Goal: Information Seeking & Learning: Check status

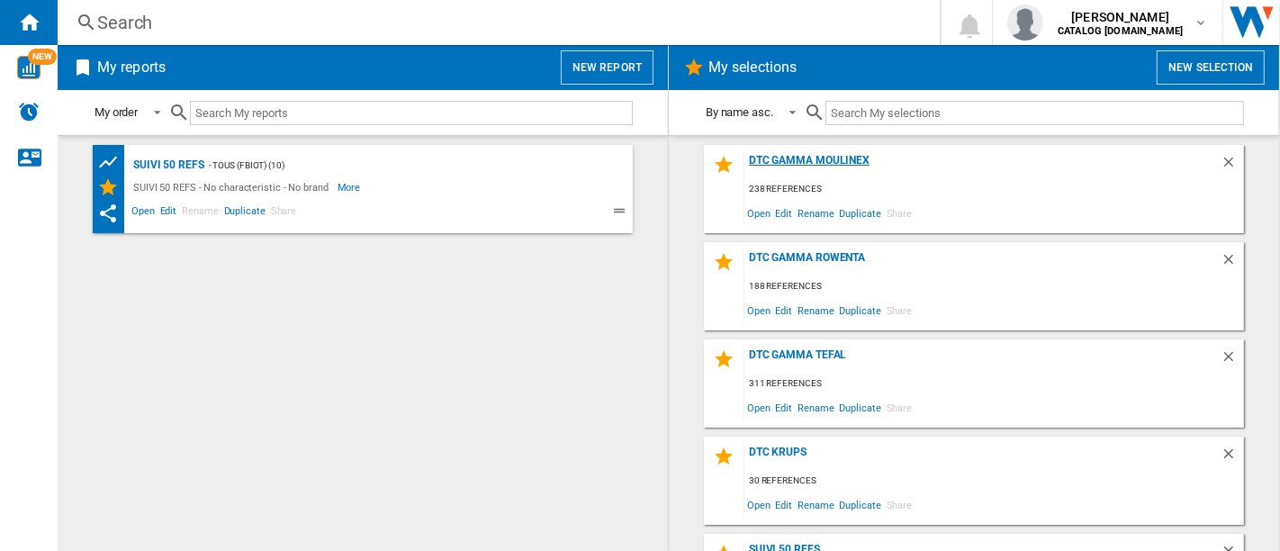
click at [811, 154] on div "DTC GAMMA MOULINEX" at bounding box center [982, 166] width 476 height 24
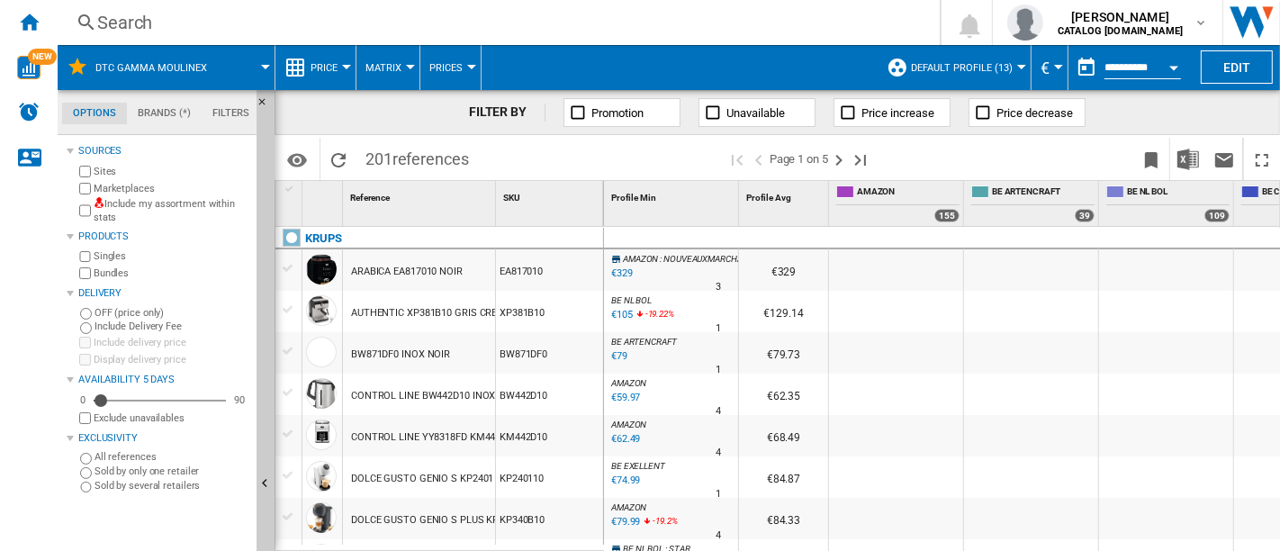
click at [327, 13] on div "Search" at bounding box center [495, 22] width 796 height 25
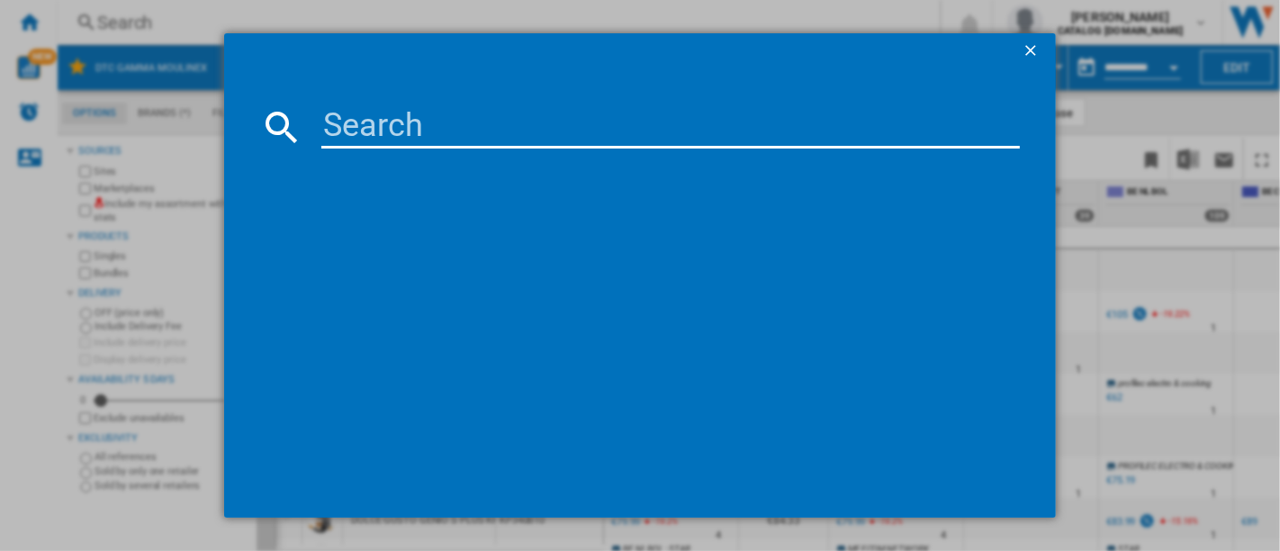
click at [434, 134] on input at bounding box center [670, 126] width 698 height 43
paste input "EZ9428F0"
type input "EZ9428F0"
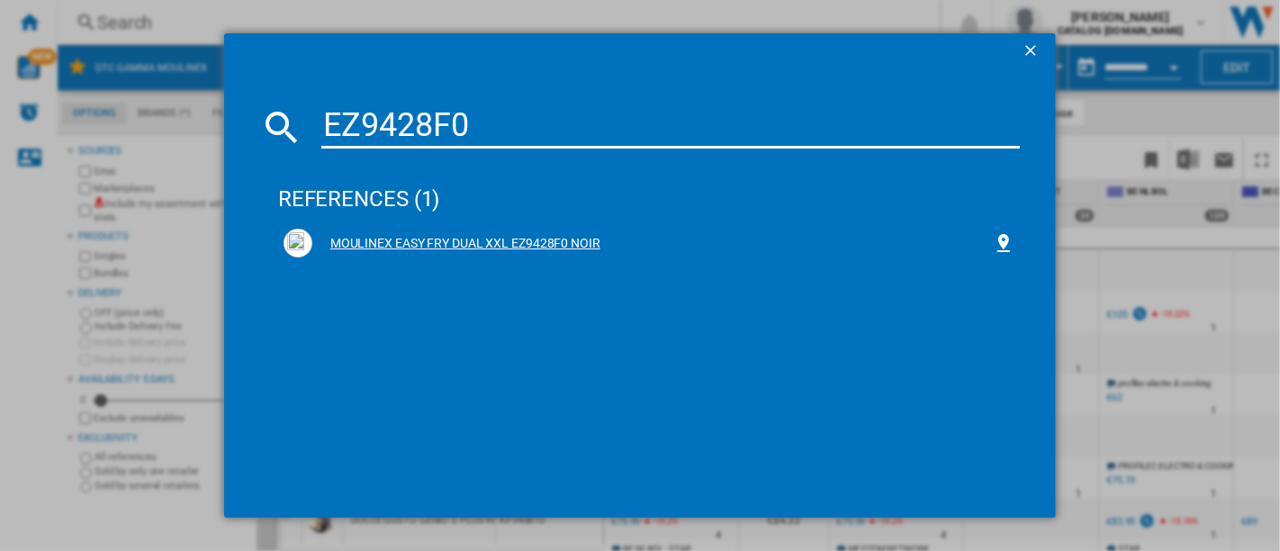
click at [523, 248] on div "MOULINEX EASY FRY DUAL XXL EZ9428F0 NOIR" at bounding box center [652, 244] width 680 height 18
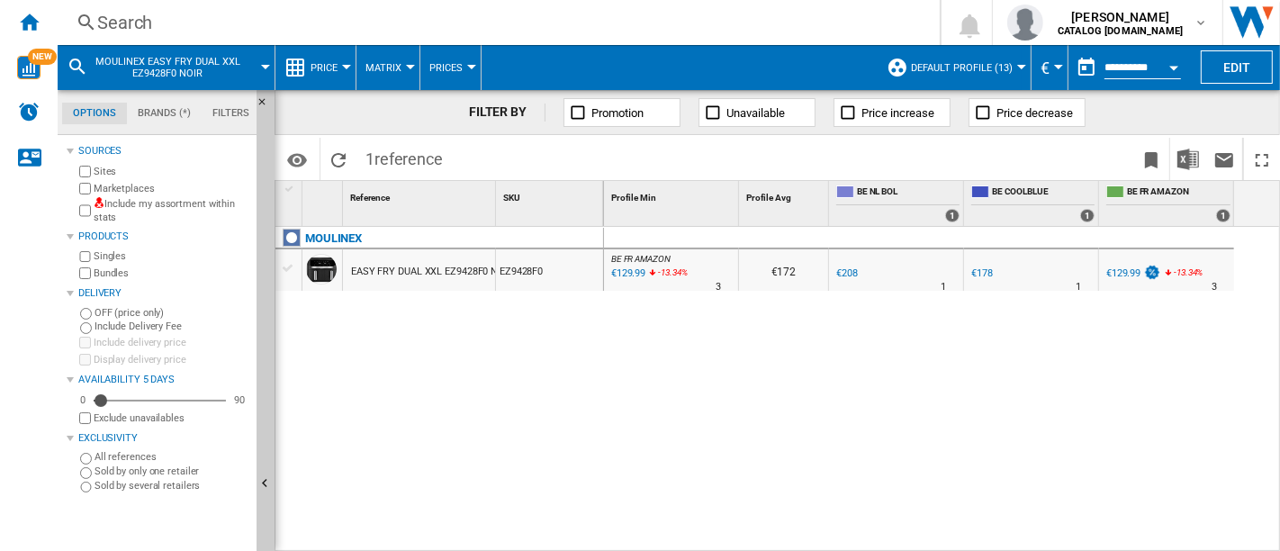
click at [172, 22] on div "Search" at bounding box center [495, 22] width 796 height 25
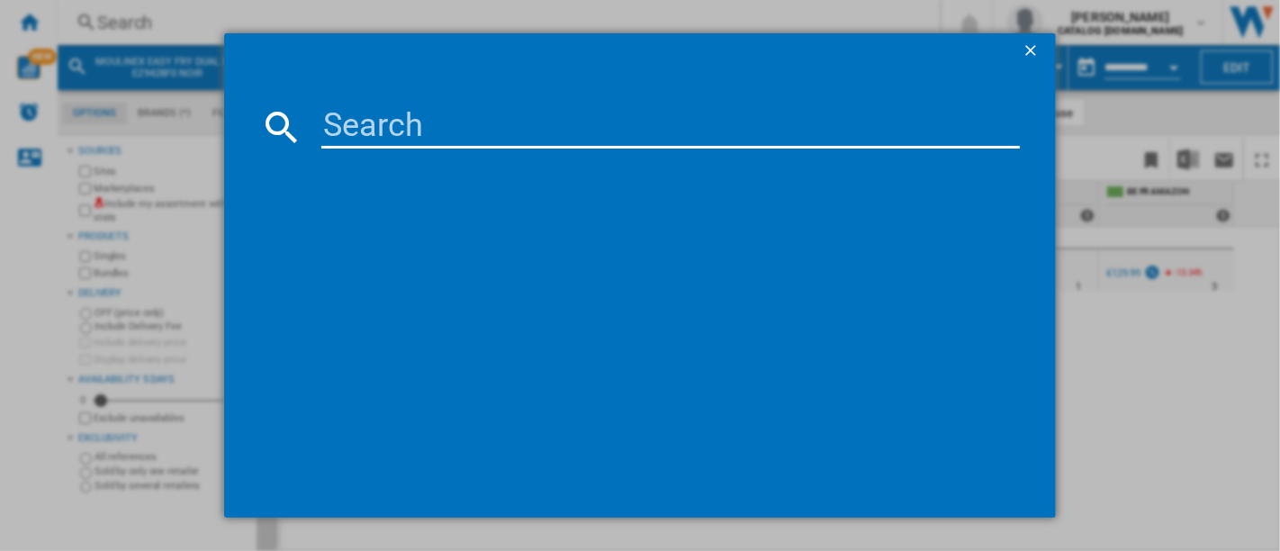
click at [424, 121] on input at bounding box center [670, 126] width 698 height 43
type input "EY9428E0"
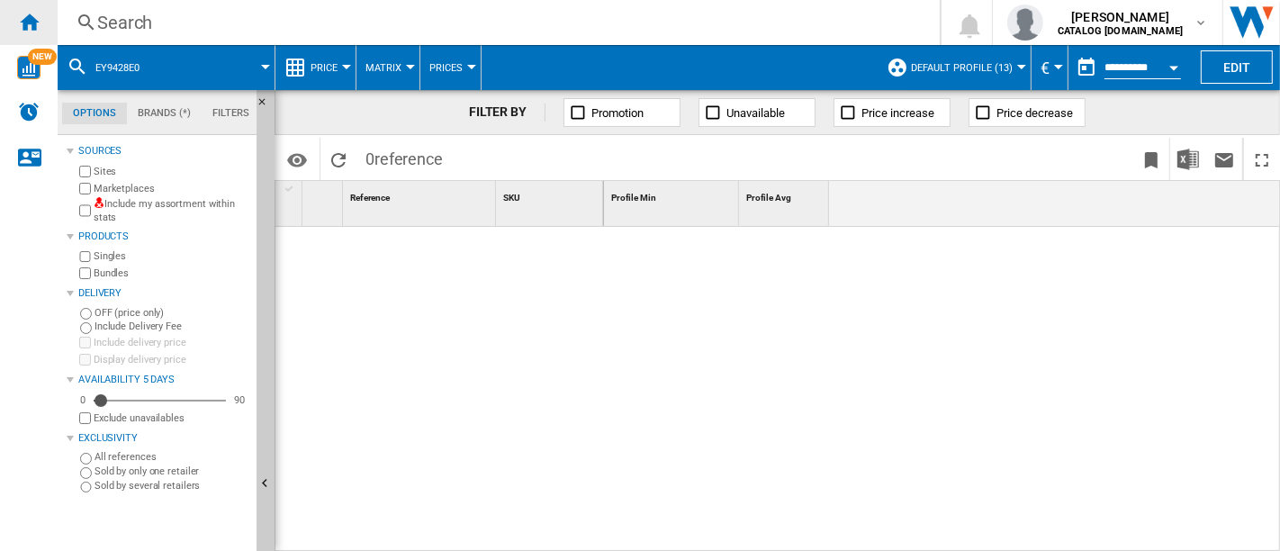
click at [12, 19] on div "Home" at bounding box center [29, 22] width 58 height 45
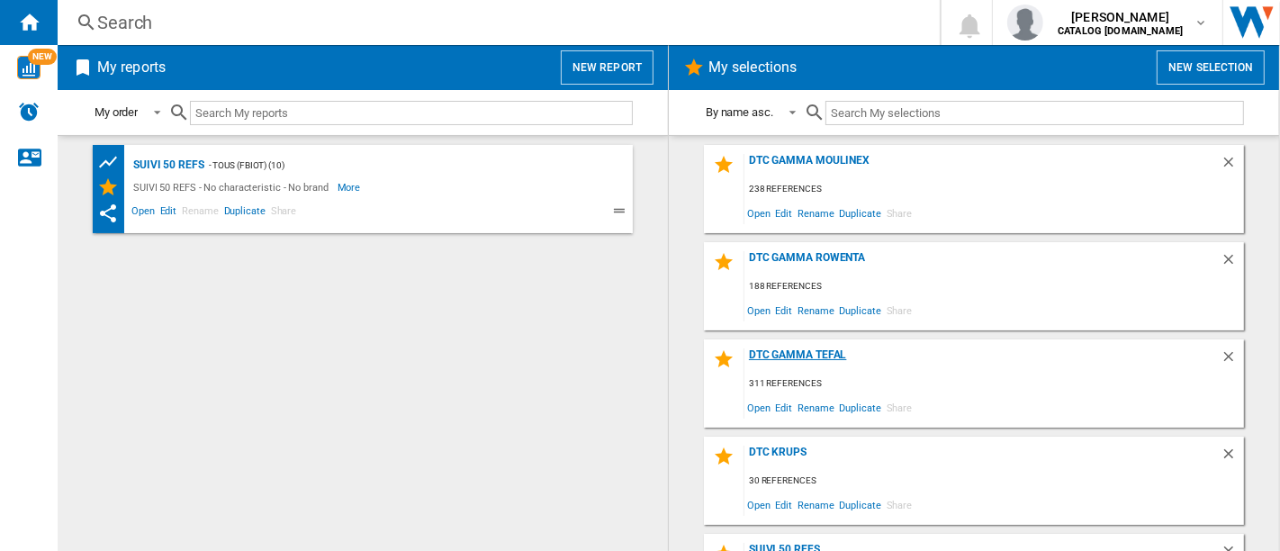
click at [818, 349] on div "DTC GAMMA TEFAL" at bounding box center [982, 360] width 476 height 24
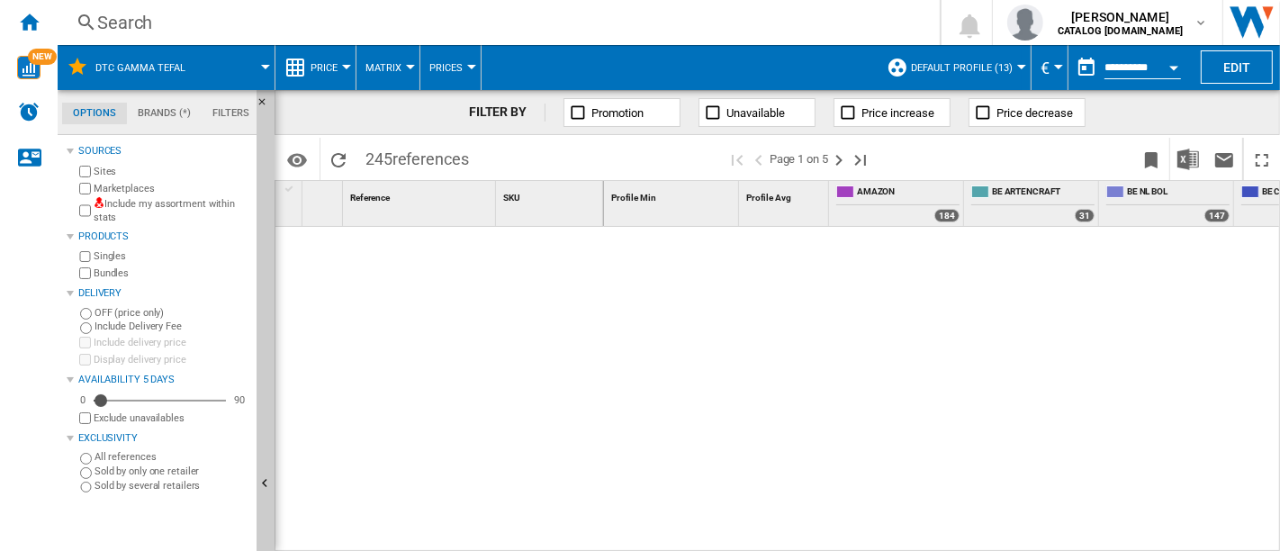
click at [545, 23] on div "Search" at bounding box center [495, 22] width 796 height 25
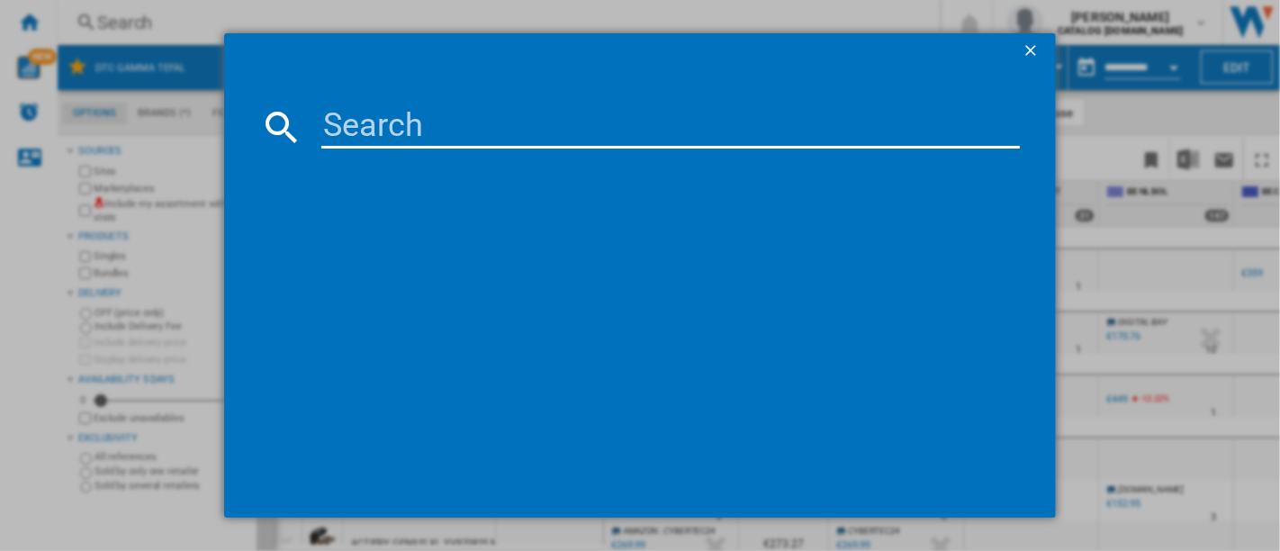
click at [491, 131] on input at bounding box center [670, 126] width 698 height 43
paste input "EY9428E0"
type input "EY9428E0"
click at [360, 243] on div "No results" at bounding box center [649, 248] width 742 height 50
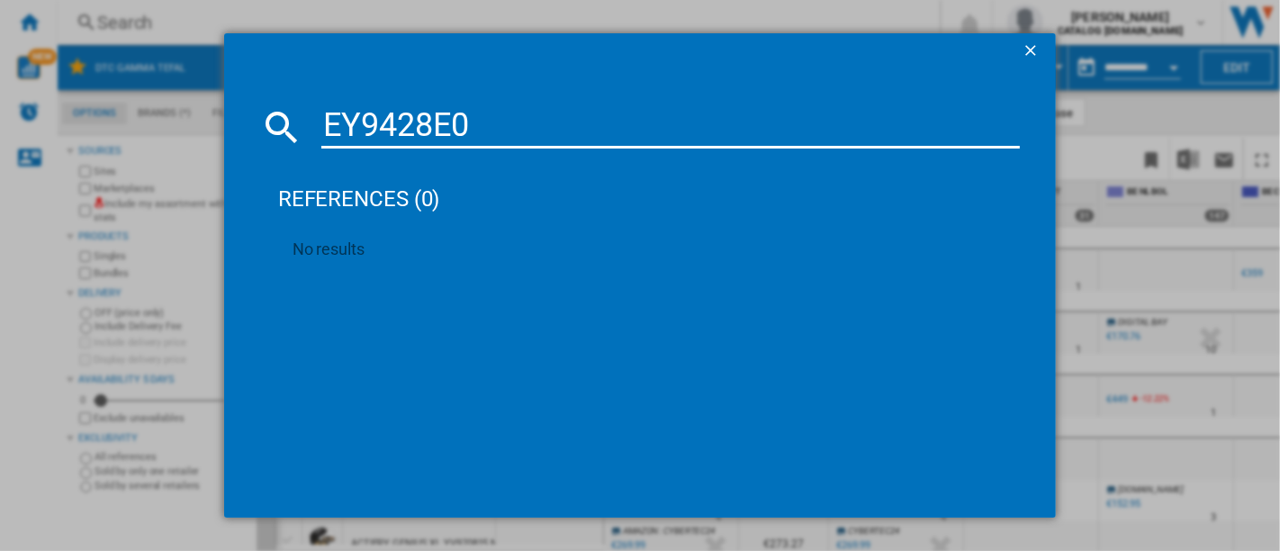
click at [360, 243] on div "No results" at bounding box center [649, 248] width 742 height 50
click at [589, 142] on input "EY9428E0" at bounding box center [670, 126] width 698 height 43
click at [1023, 50] on ng-md-icon "getI18NText('BUTTONS.CLOSE_DIALOG')" at bounding box center [1033, 52] width 22 height 22
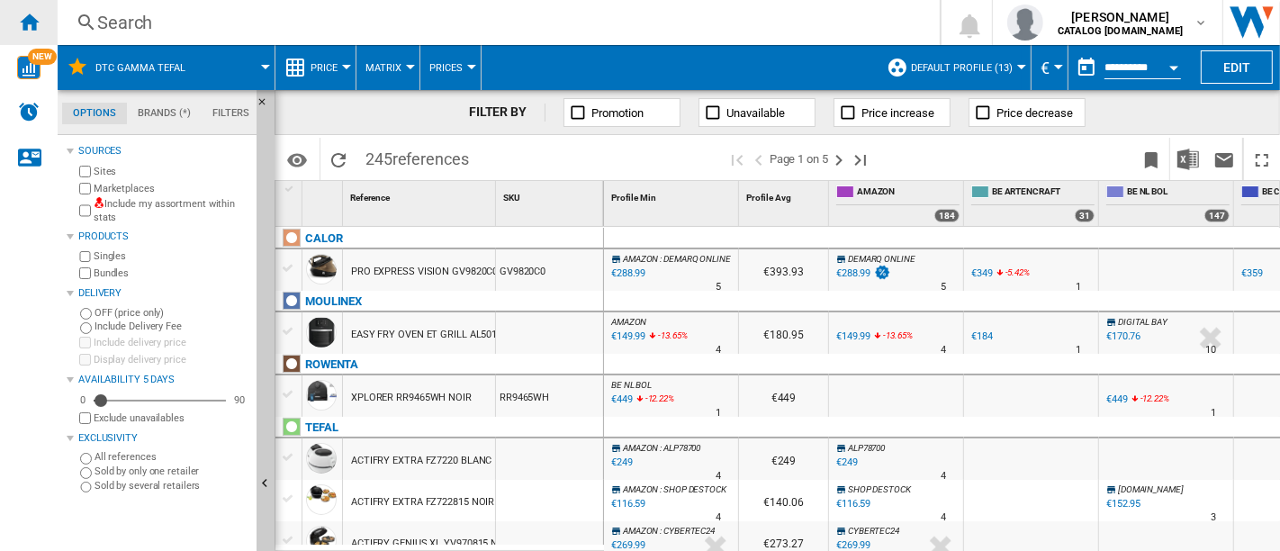
click at [18, 26] on ng-md-icon "Home" at bounding box center [29, 22] width 22 height 22
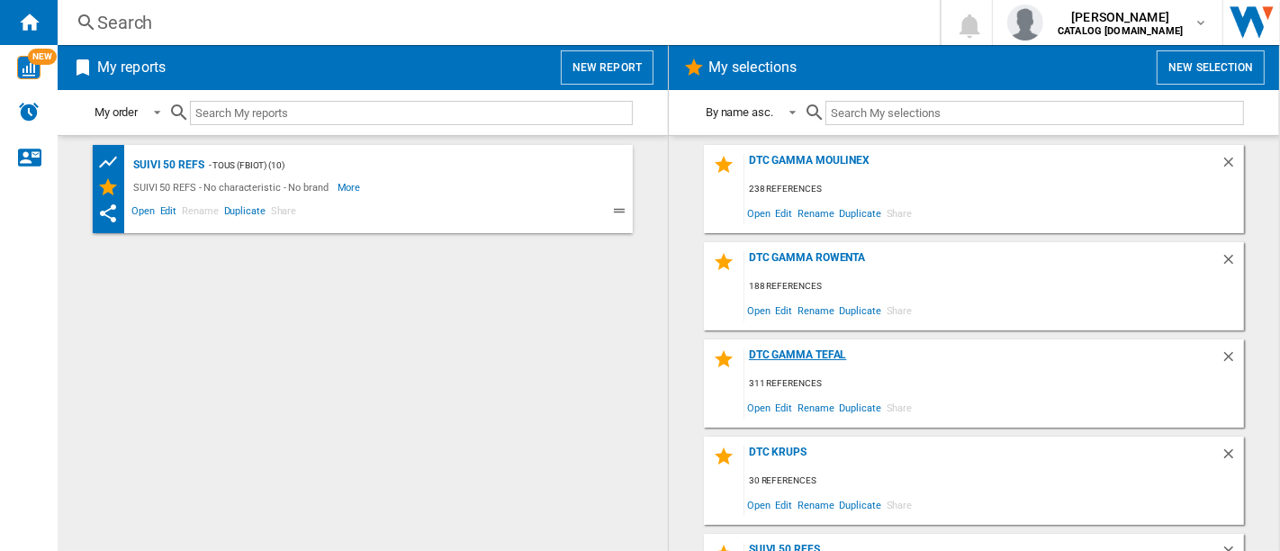
click at [823, 351] on div "DTC GAMMA TEFAL" at bounding box center [982, 360] width 476 height 24
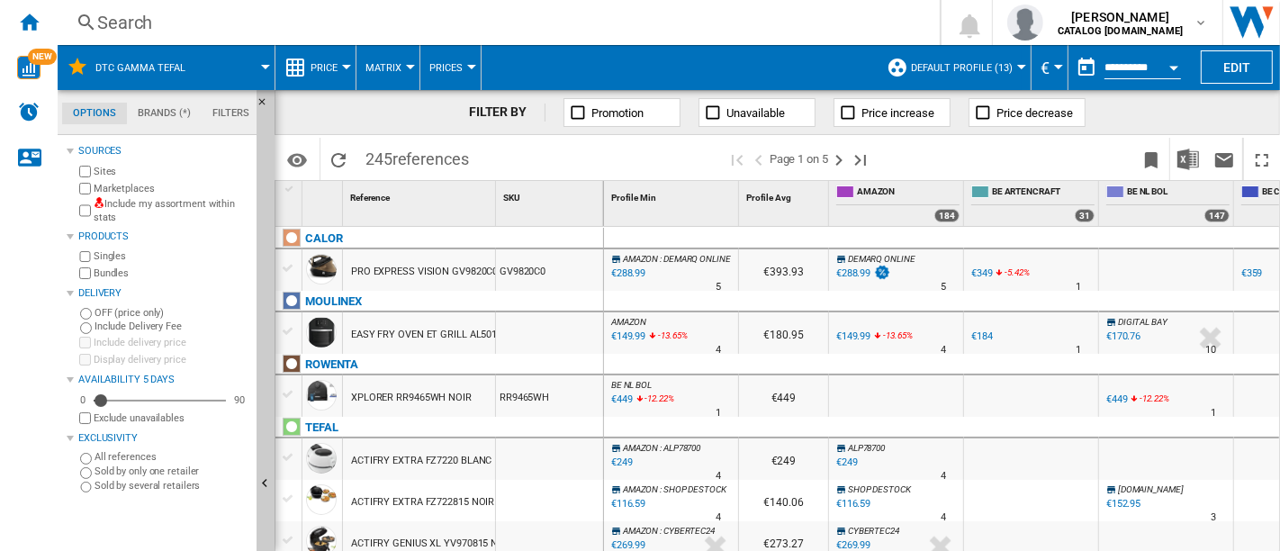
click at [264, 24] on div "Search" at bounding box center [495, 22] width 796 height 25
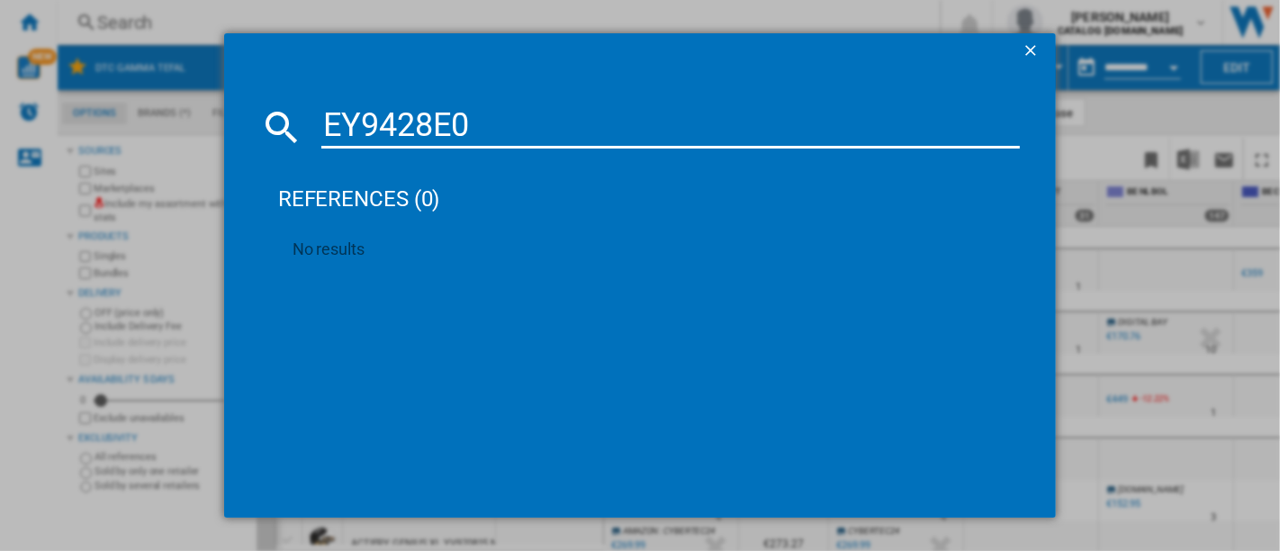
click at [440, 142] on input "EY9428E0" at bounding box center [670, 126] width 698 height 43
paste input "Z9428F"
type input "EZ9428F0"
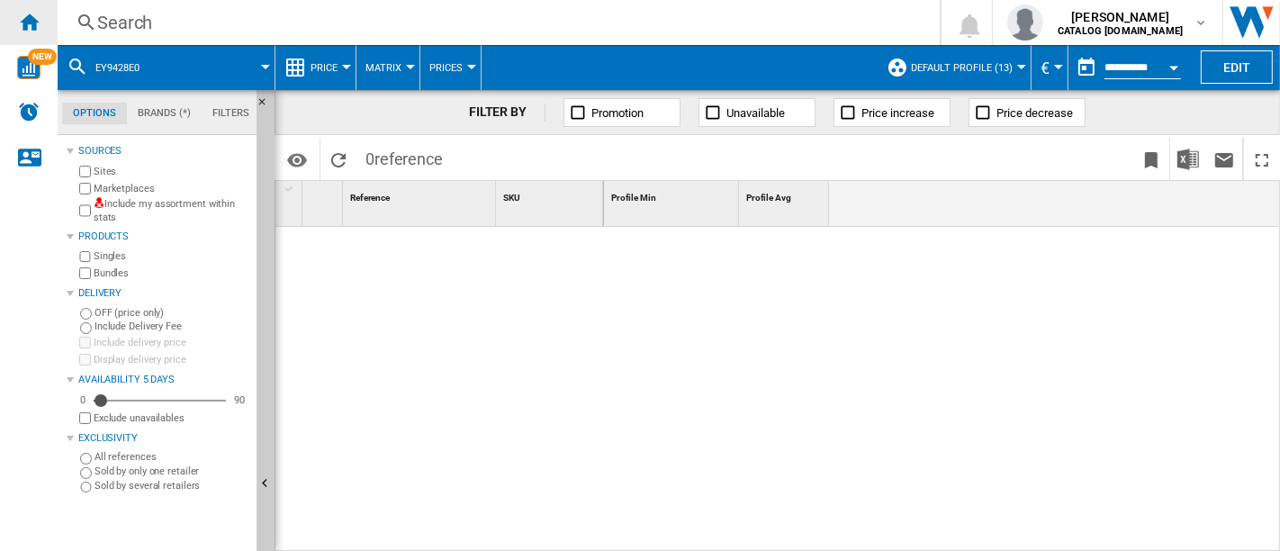
click at [0, 24] on div "Home" at bounding box center [29, 22] width 58 height 45
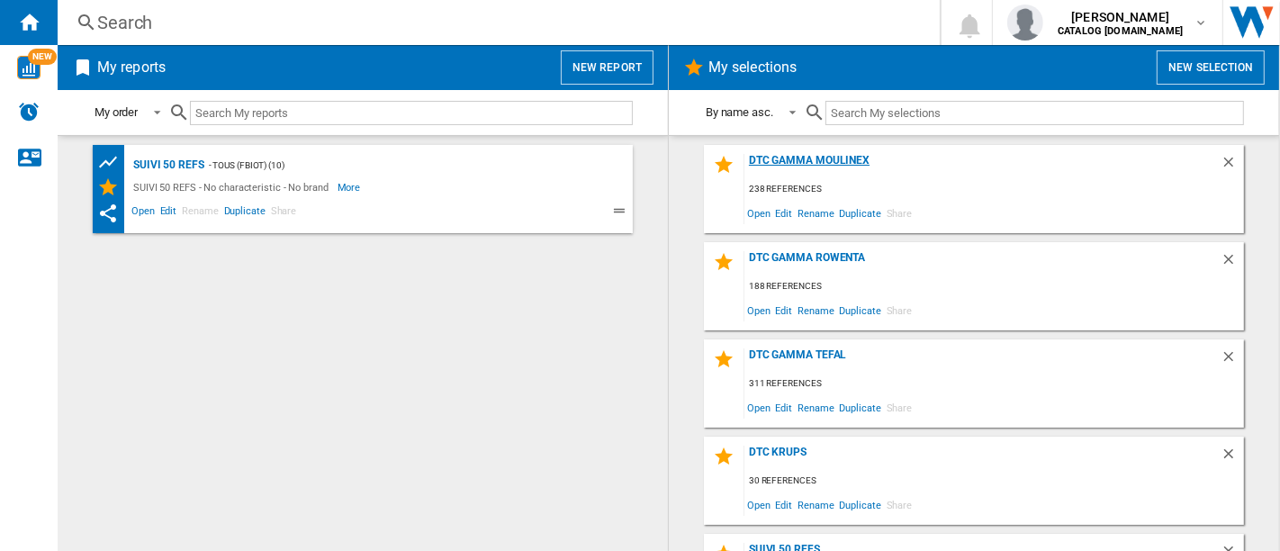
click at [799, 165] on div "DTC GAMMA MOULINEX" at bounding box center [982, 166] width 476 height 24
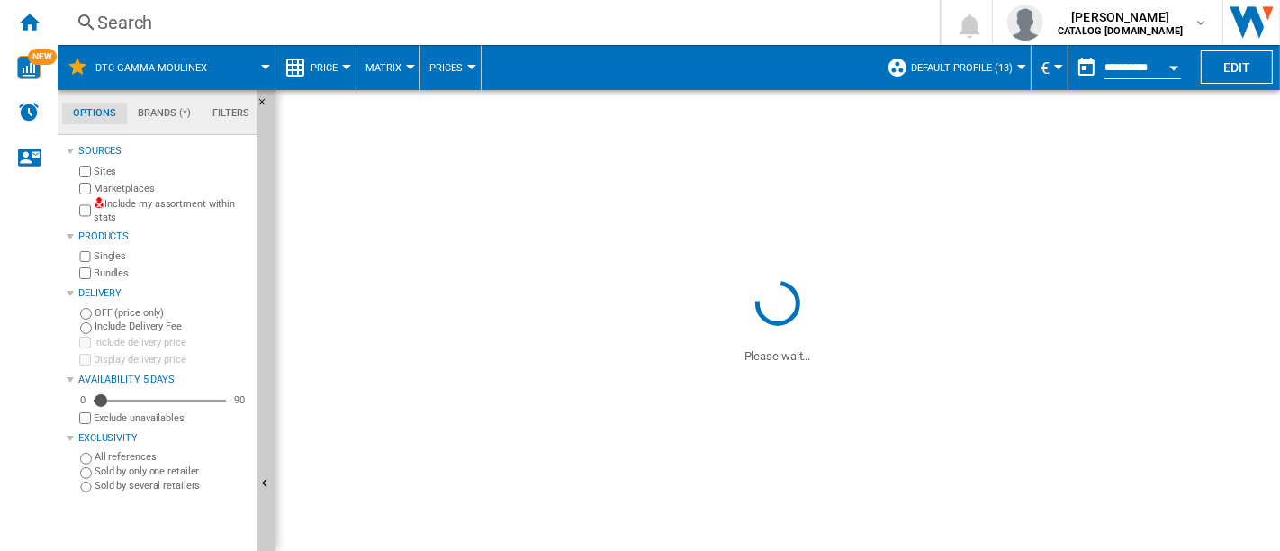
click at [385, 22] on div "Search" at bounding box center [495, 22] width 796 height 25
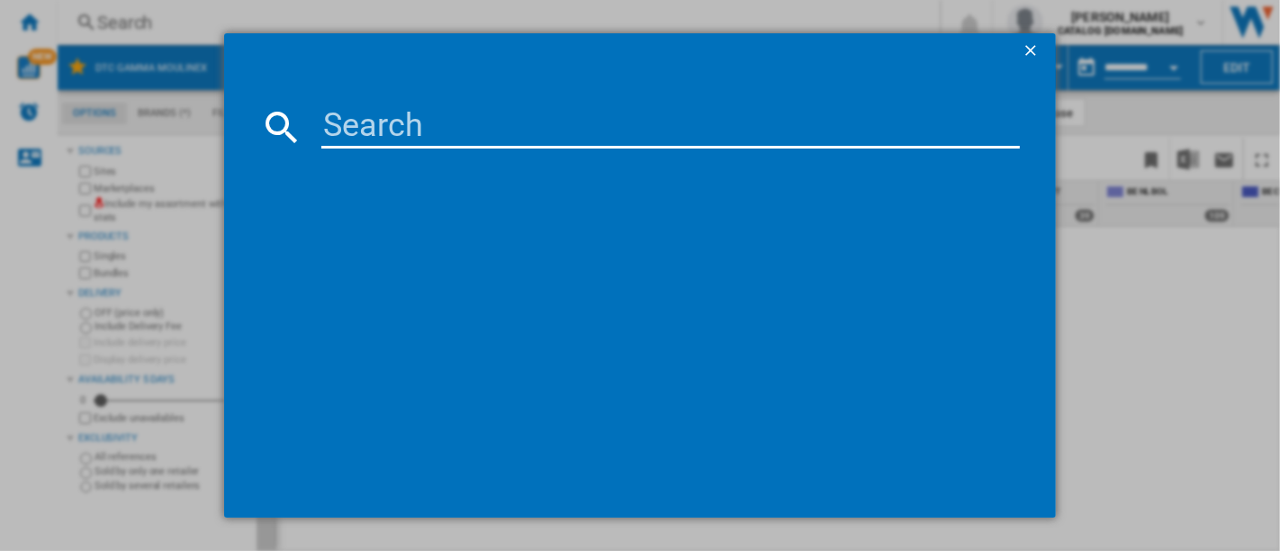
click at [455, 133] on input at bounding box center [670, 126] width 698 height 43
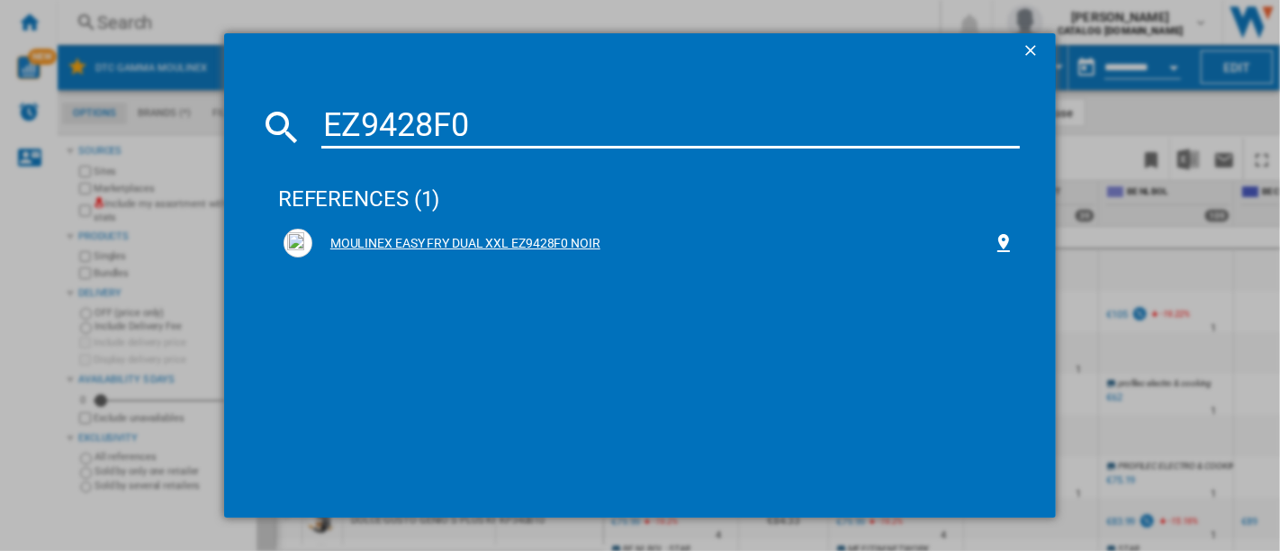
type input "EZ9428F0"
click at [515, 243] on div "MOULINEX EASY FRY DUAL XXL EZ9428F0 NOIR" at bounding box center [652, 244] width 680 height 18
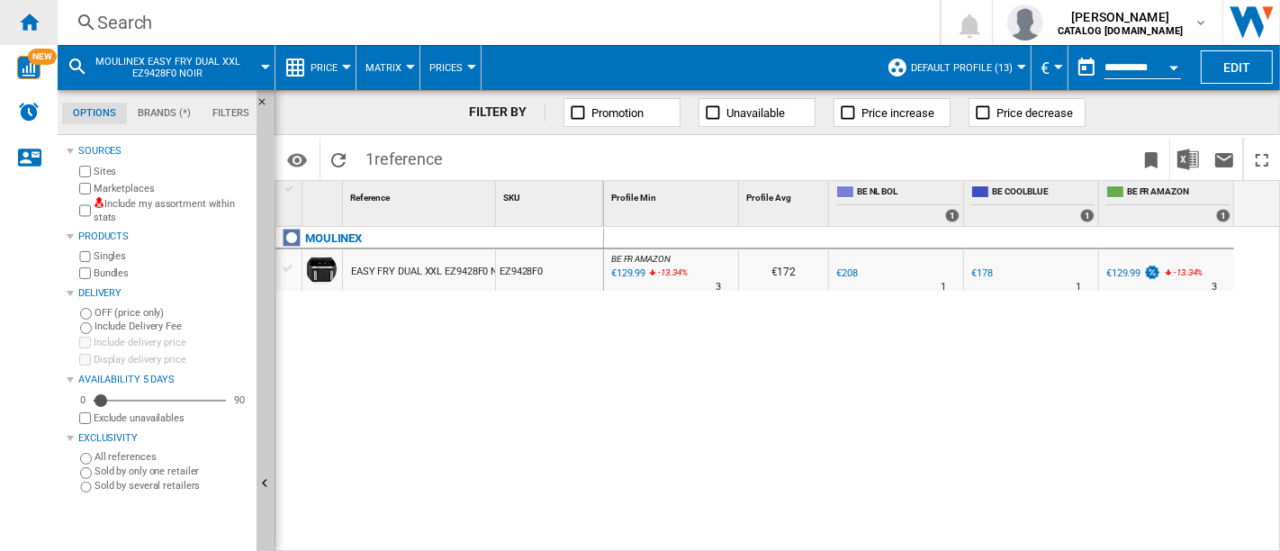
click at [27, 11] on ng-md-icon "Home" at bounding box center [29, 22] width 22 height 22
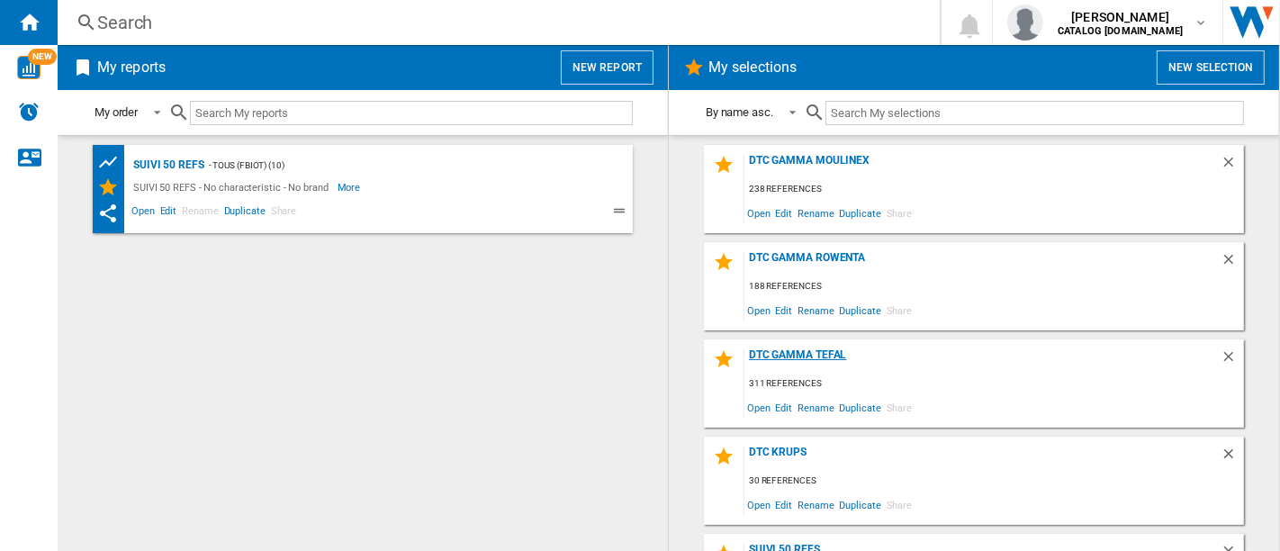
click at [797, 350] on div "DTC GAMMA TEFAL" at bounding box center [982, 360] width 476 height 24
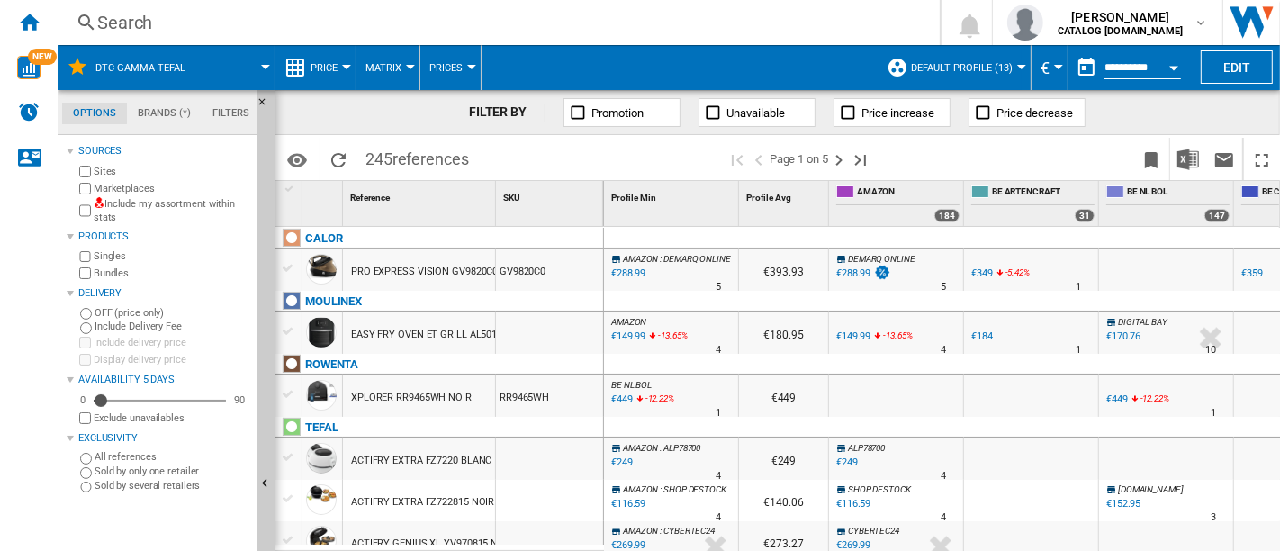
click at [119, 18] on div "Search" at bounding box center [495, 22] width 796 height 25
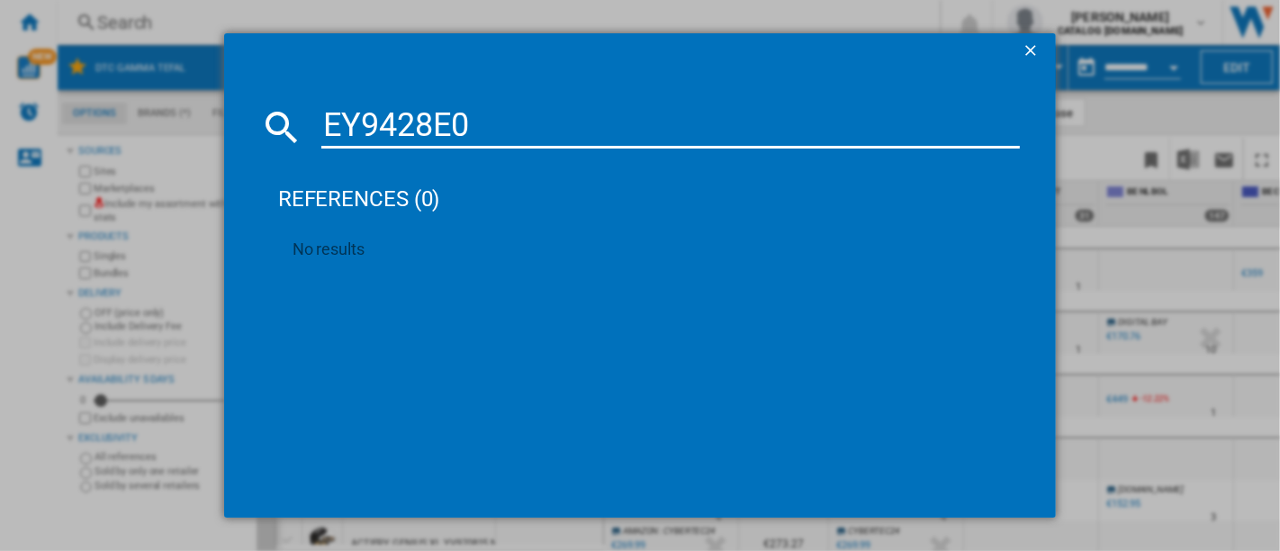
type input "EY9428E0"
